Goal: Task Accomplishment & Management: Use online tool/utility

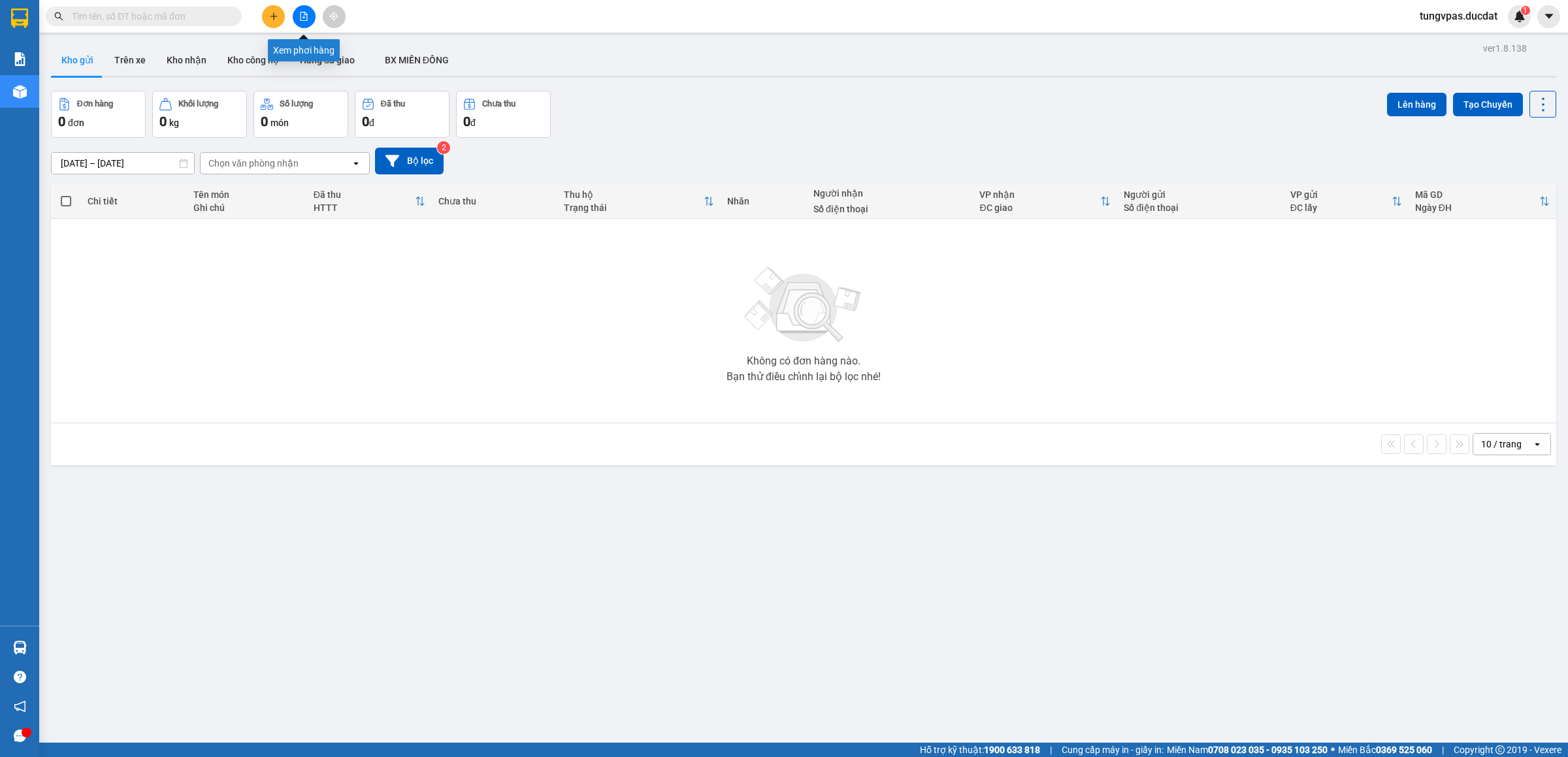
click at [304, 6] on button at bounding box center [304, 16] width 23 height 23
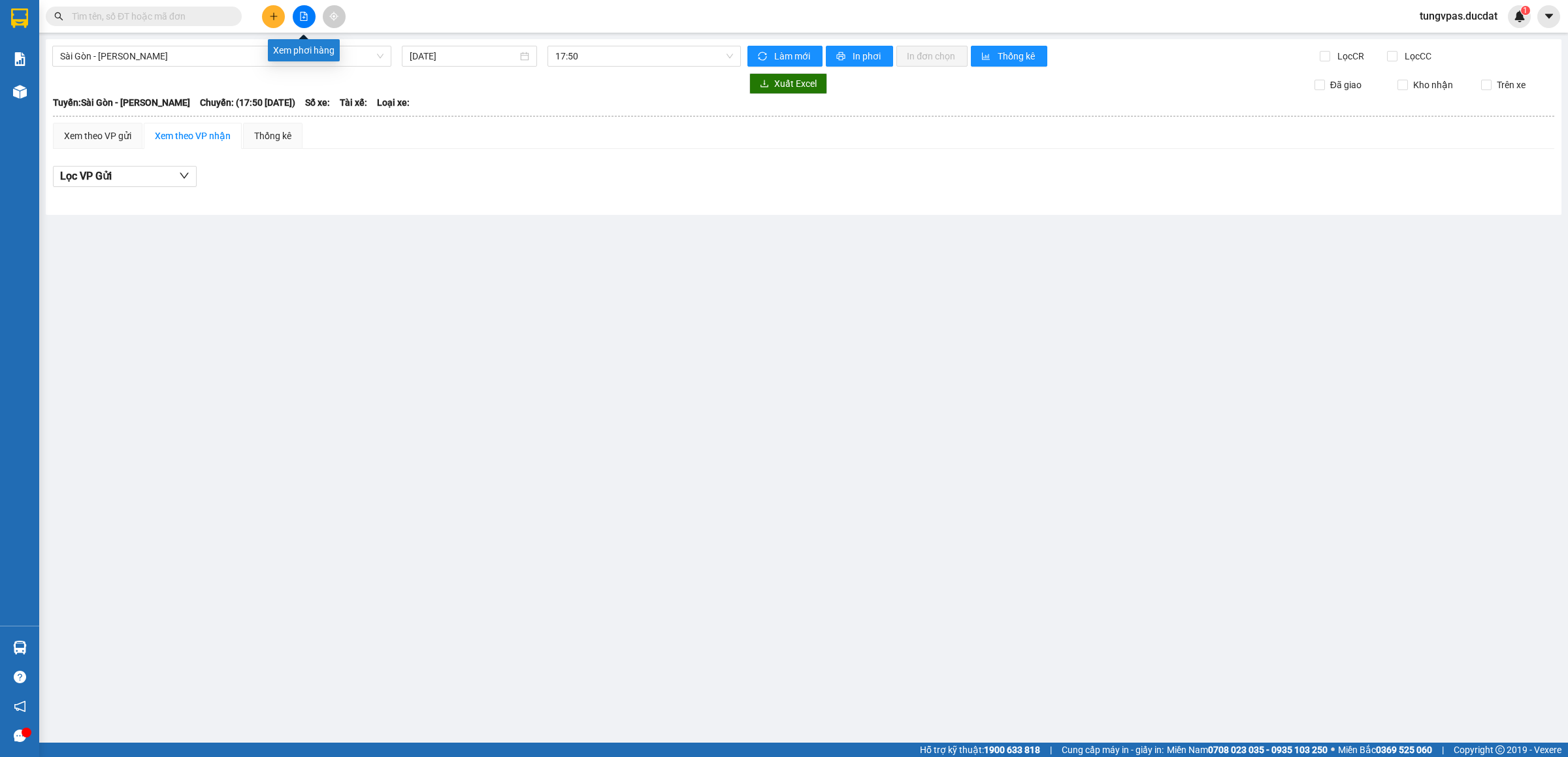
click at [298, 20] on button at bounding box center [304, 16] width 23 height 23
click at [434, 48] on div "[DATE]" at bounding box center [469, 56] width 135 height 21
click at [518, 173] on div "14" at bounding box center [515, 172] width 16 height 16
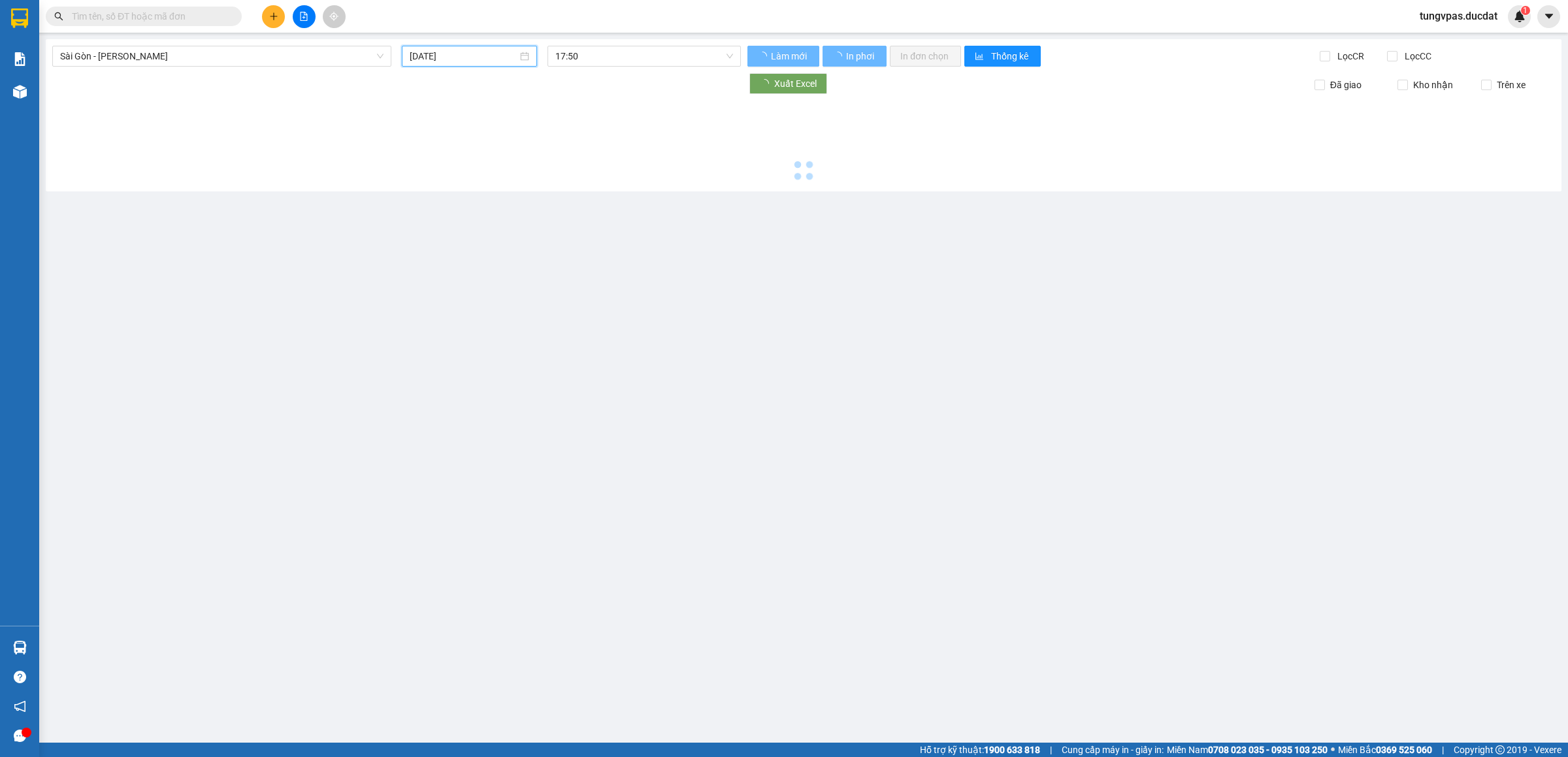
type input "[DATE]"
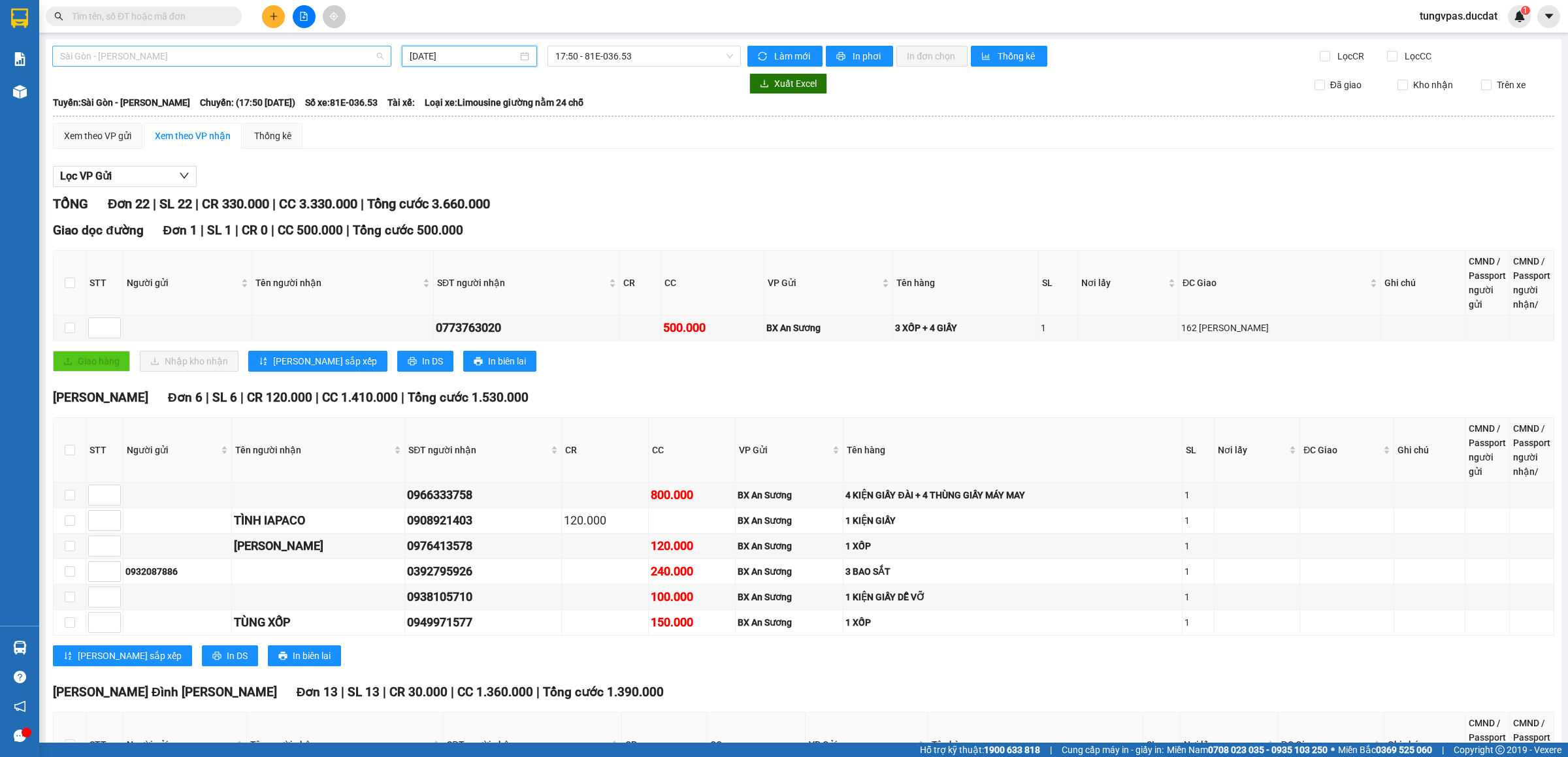
click at [273, 59] on span "Sài Gòn - Gia Lai" at bounding box center [222, 56] width 324 height 19
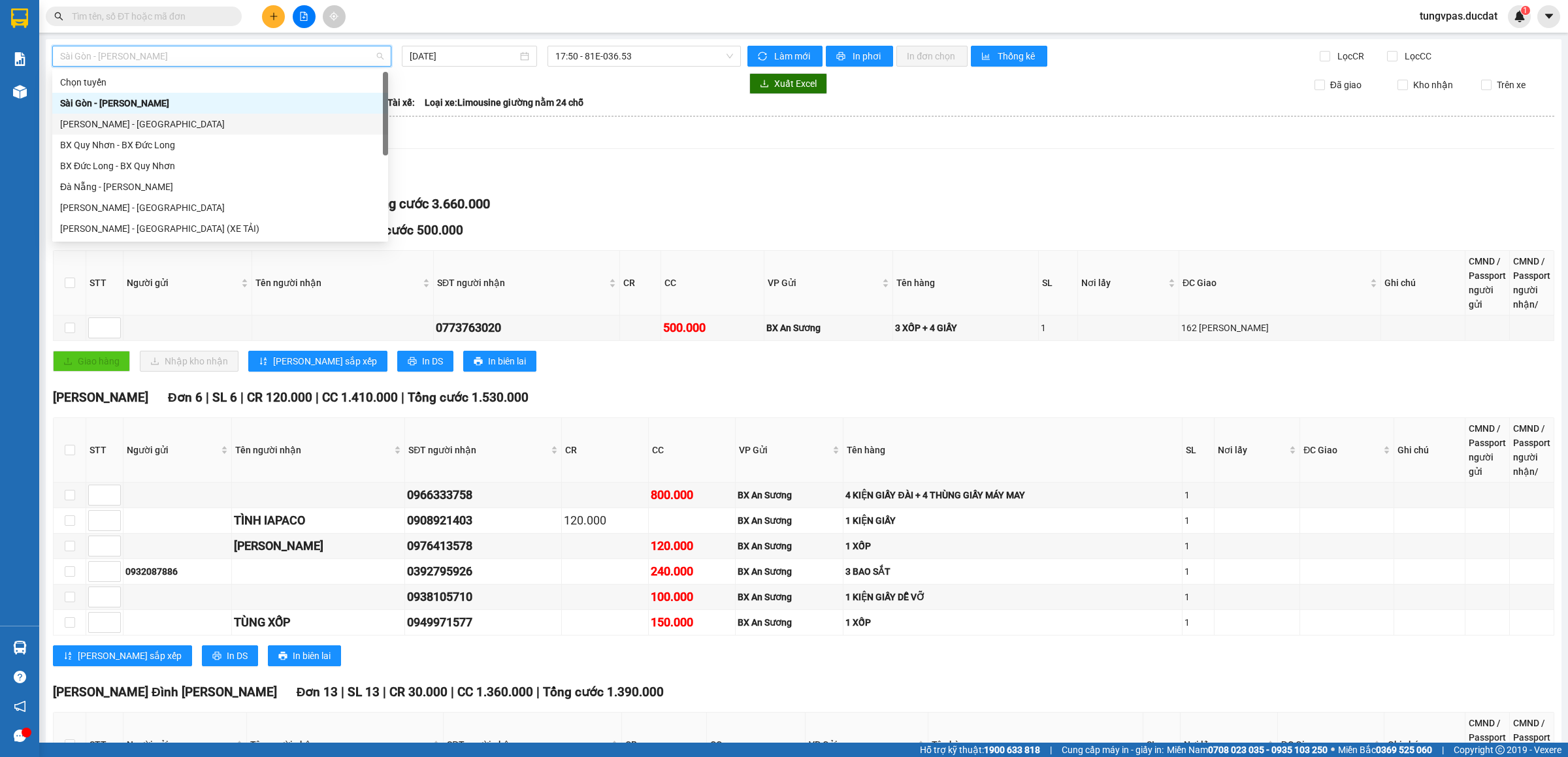
click at [126, 126] on div "Gia Lai - Sài Gòn" at bounding box center [220, 124] width 320 height 14
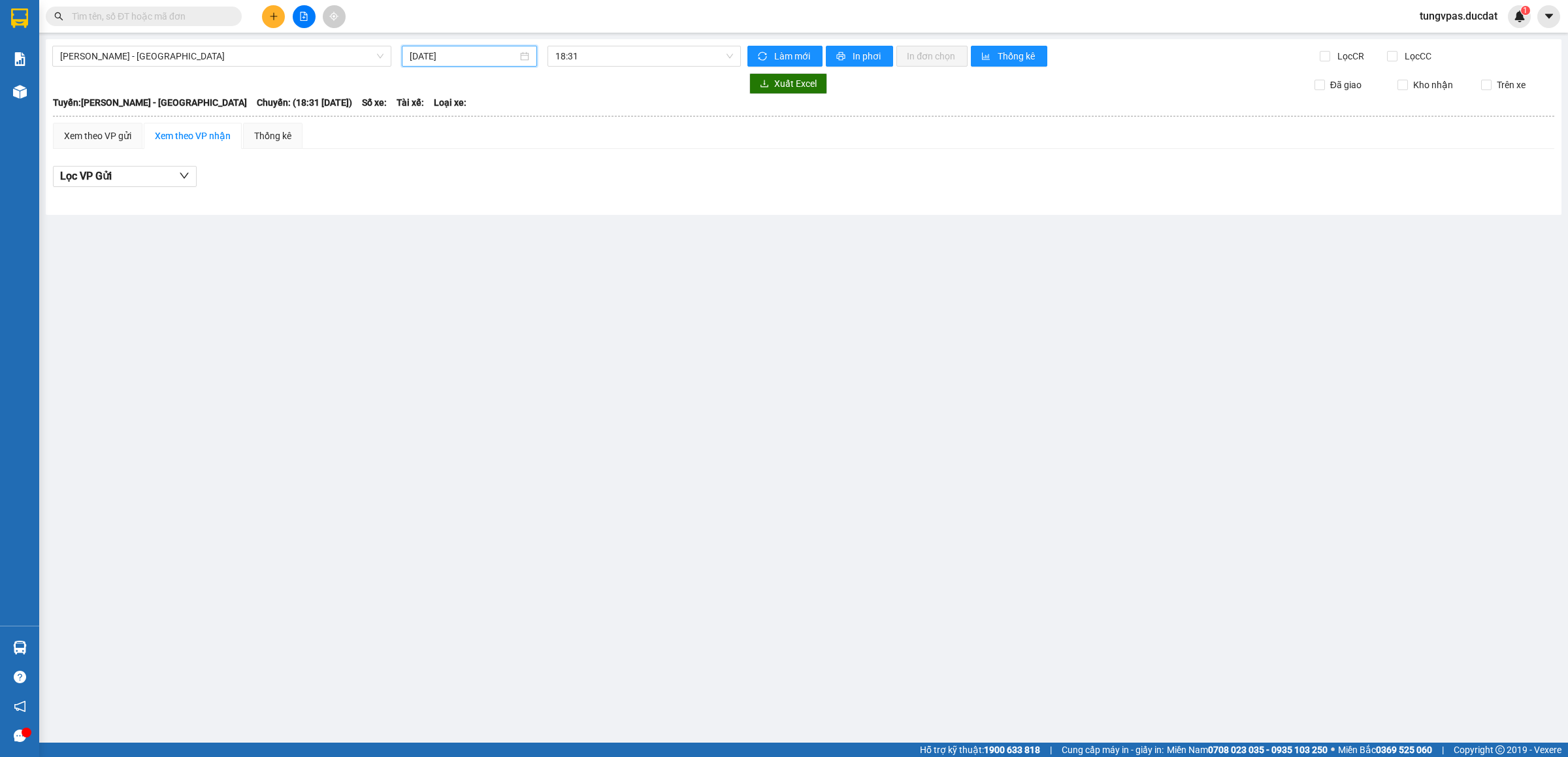
click at [434, 61] on input "15/08/2025" at bounding box center [463, 56] width 108 height 14
click at [515, 172] on div "14" at bounding box center [515, 172] width 16 height 16
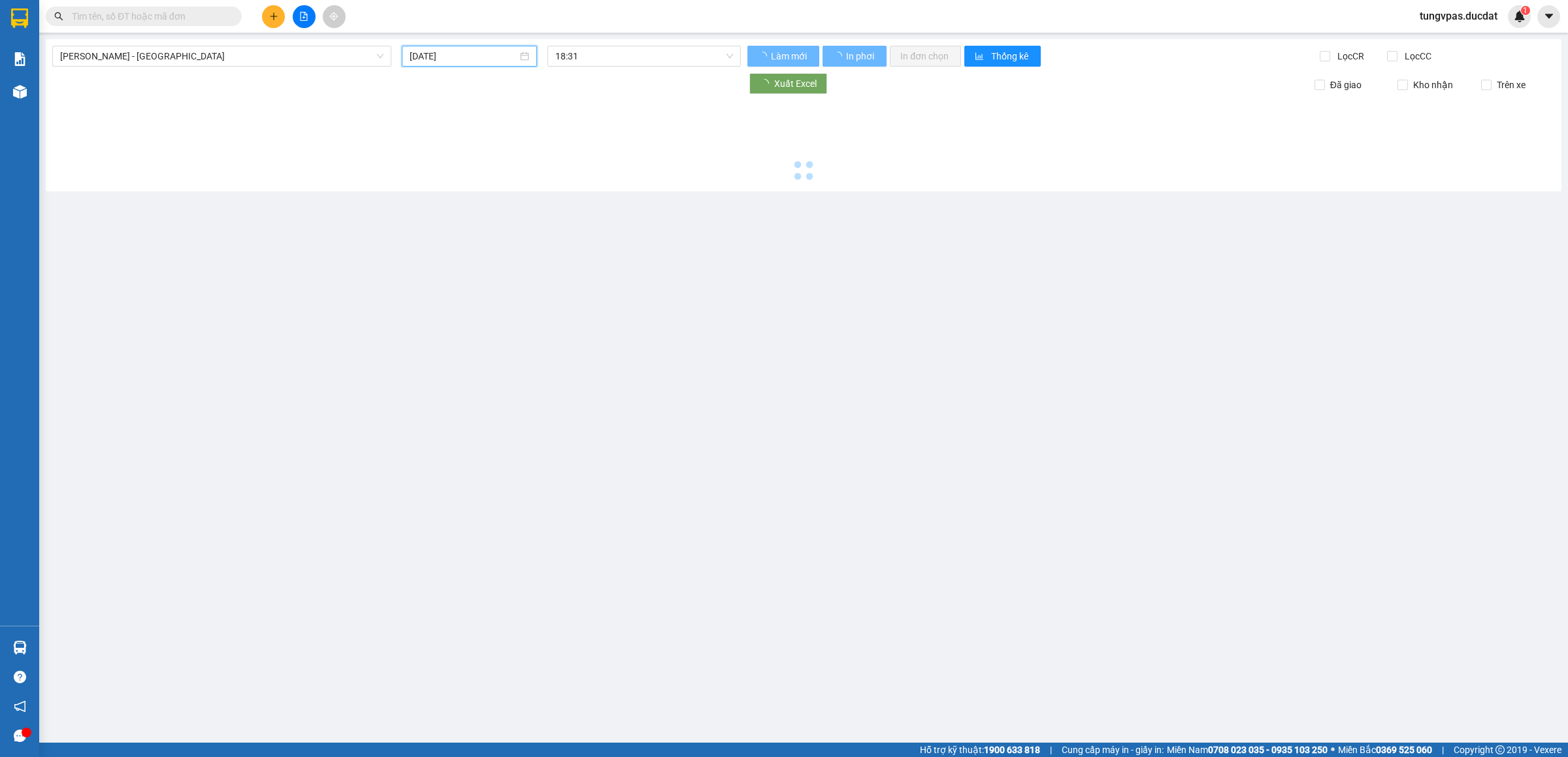
type input "14/08/2025"
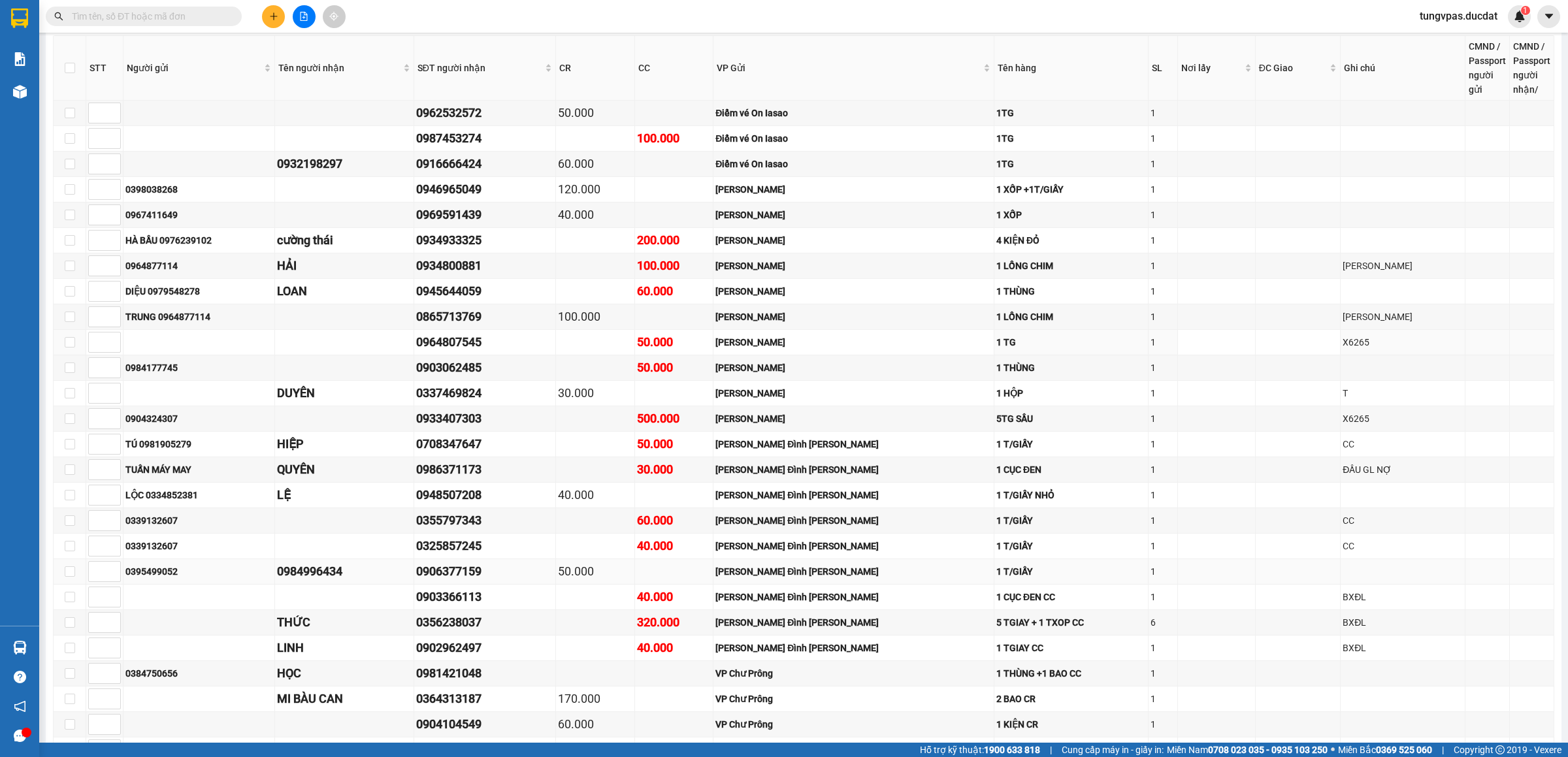
scroll to position [578, 0]
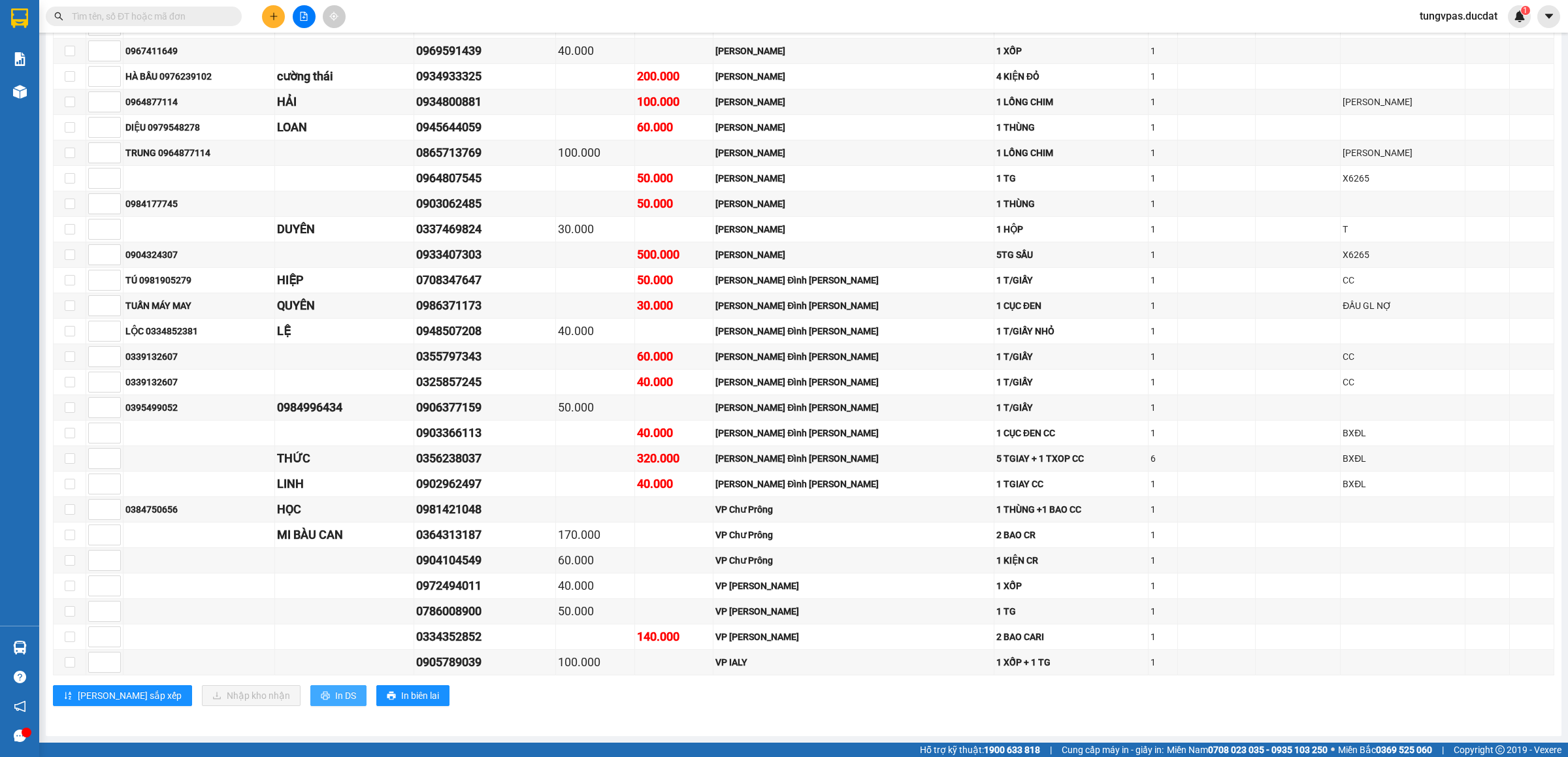
click at [335, 691] on span "In DS" at bounding box center [345, 696] width 21 height 14
drag, startPoint x: 300, startPoint y: 651, endPoint x: 1474, endPoint y: 512, distance: 1182.2
click at [1474, 512] on td at bounding box center [1487, 510] width 44 height 26
